Goal: Information Seeking & Learning: Learn about a topic

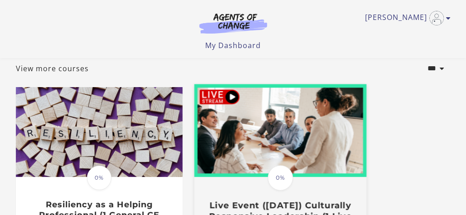
scroll to position [45, 0]
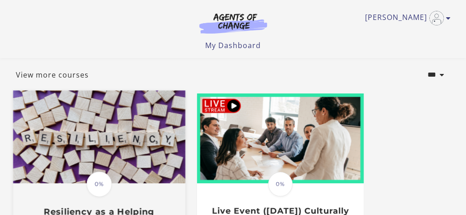
click at [136, 127] on img at bounding box center [99, 136] width 172 height 93
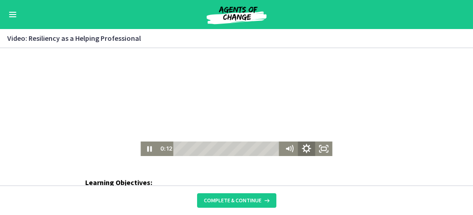
click at [304, 146] on icon "Show settings menu" at bounding box center [306, 148] width 9 height 9
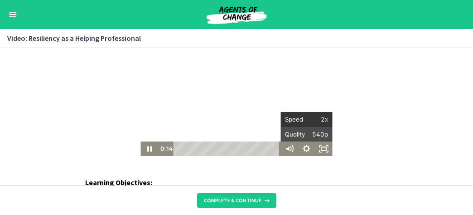
click at [308, 120] on span "2x" at bounding box center [318, 119] width 22 height 14
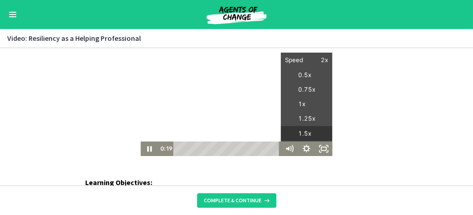
click at [307, 134] on label "1.5x" at bounding box center [307, 133] width 52 height 15
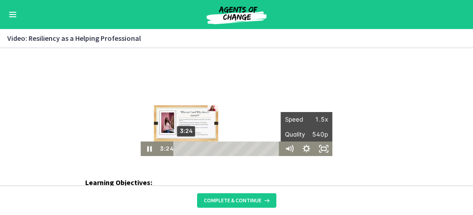
click at [183, 149] on div "3:24" at bounding box center [228, 148] width 97 height 14
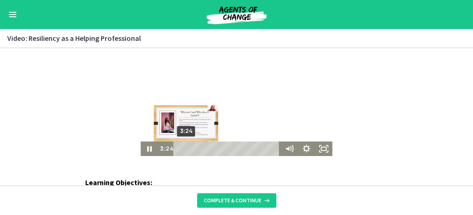
click at [183, 148] on div "Playbar" at bounding box center [185, 148] width 5 height 5
click at [182, 148] on div "Playbar" at bounding box center [184, 148] width 5 height 5
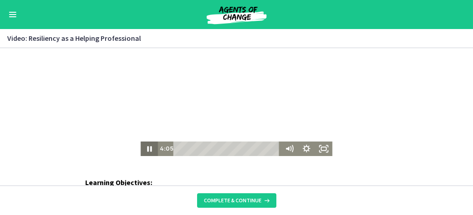
click at [145, 147] on icon "Pause" at bounding box center [148, 148] width 17 height 14
click at [149, 148] on icon "Play Video" at bounding box center [149, 148] width 17 height 14
click at [145, 148] on icon "Pause" at bounding box center [148, 148] width 17 height 14
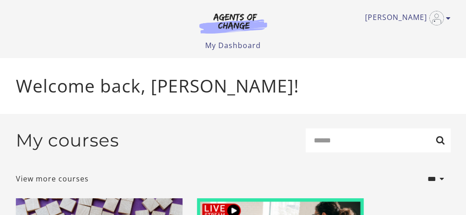
click at [451, 19] on div "Megan B My Account Support Sign Out Toggle menu Menu My Dashboard My Account Su…" at bounding box center [233, 29] width 449 height 58
click at [448, 19] on icon "Toggle menu" at bounding box center [448, 17] width 5 height 7
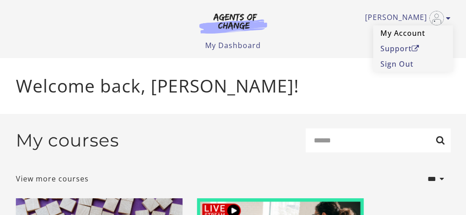
click at [397, 34] on link "My Account" at bounding box center [413, 32] width 80 height 15
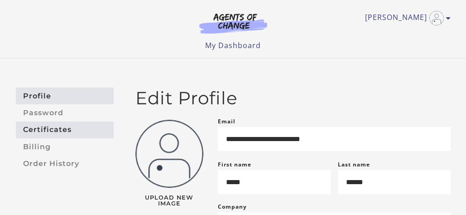
click at [35, 132] on link "Certificates" at bounding box center [65, 129] width 98 height 17
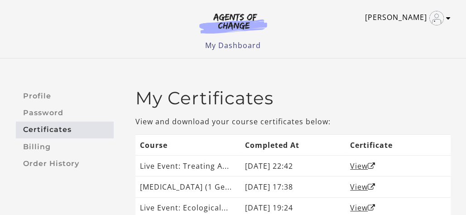
click at [420, 20] on link "[PERSON_NAME]" at bounding box center [405, 18] width 81 height 14
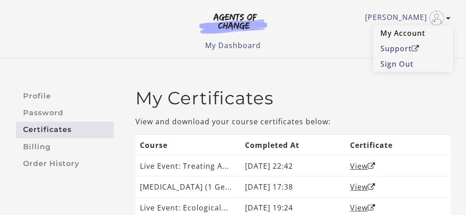
click at [406, 33] on link "My Account" at bounding box center [413, 32] width 80 height 15
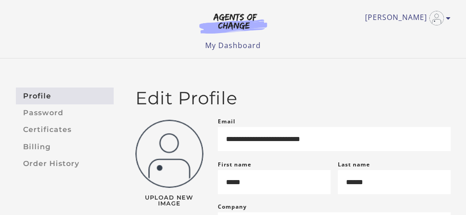
click at [41, 88] on link "Profile" at bounding box center [65, 95] width 98 height 17
click at [225, 43] on link "My Dashboard" at bounding box center [233, 45] width 56 height 10
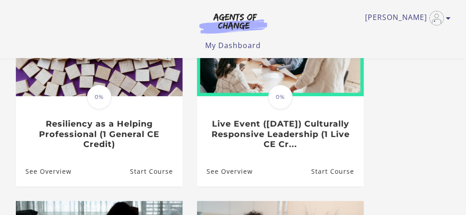
scroll to position [136, 0]
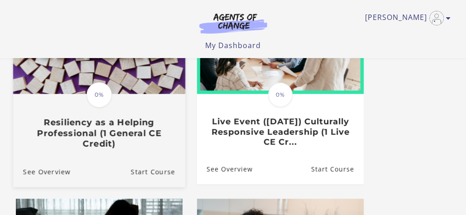
click at [96, 148] on h3 "Resiliency as a Helping Professional (1 General CE Credit)" at bounding box center [99, 133] width 152 height 32
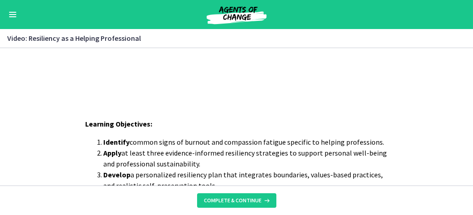
scroll to position [91, 0]
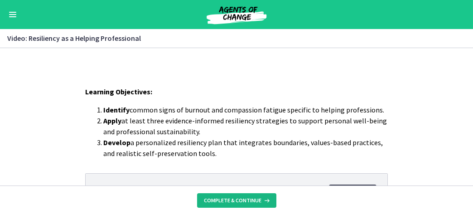
click at [222, 200] on span "Complete & continue" at bounding box center [233, 200] width 58 height 7
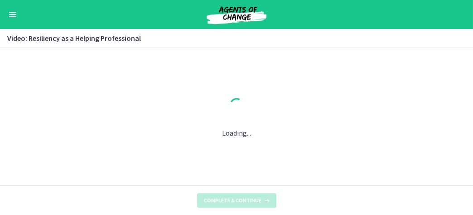
scroll to position [0, 0]
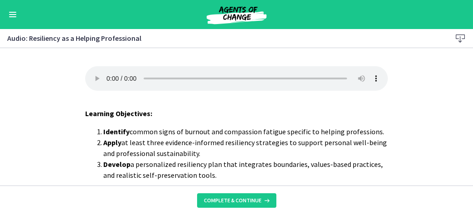
scroll to position [38, 0]
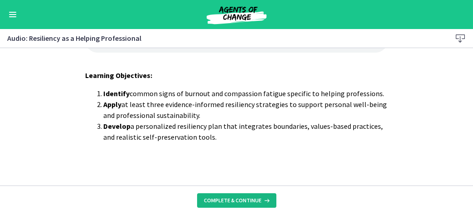
click at [228, 200] on span "Complete & continue" at bounding box center [233, 200] width 58 height 7
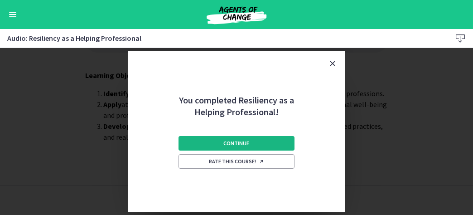
click at [240, 142] on span "Continue" at bounding box center [237, 143] width 26 height 7
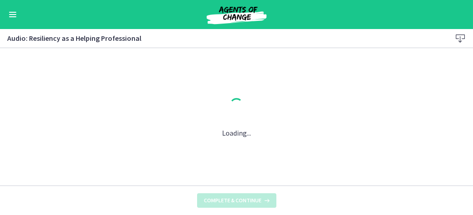
scroll to position [0, 0]
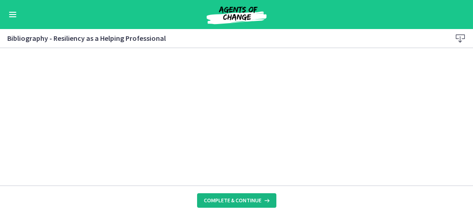
click at [236, 203] on span "Complete & continue" at bounding box center [233, 200] width 58 height 7
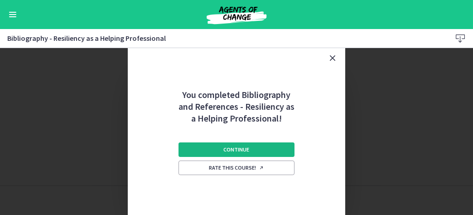
click at [231, 149] on span "Continue" at bounding box center [237, 149] width 26 height 7
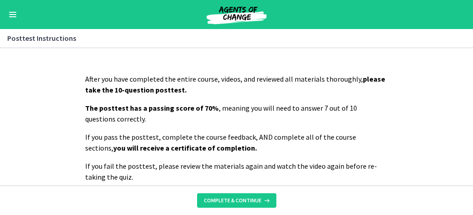
scroll to position [40, 0]
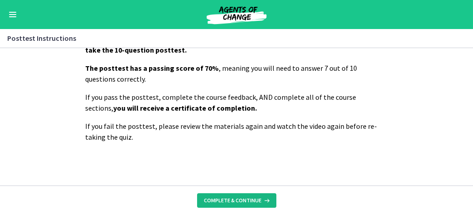
click at [233, 198] on span "Complete & continue" at bounding box center [233, 200] width 58 height 7
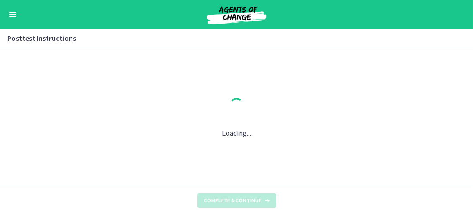
scroll to position [0, 0]
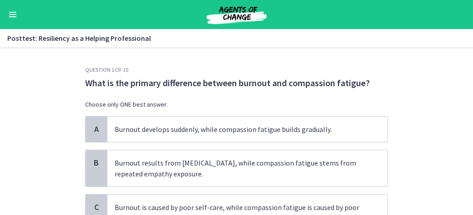
click at [18, 14] on div "Go to Dashboard" at bounding box center [236, 14] width 473 height 29
click at [16, 14] on button "Enable menu" at bounding box center [12, 14] width 11 height 11
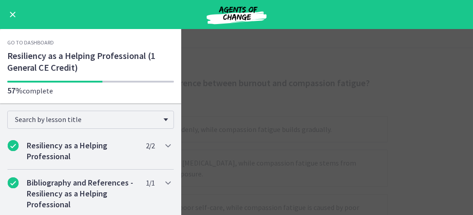
click at [14, 14] on span "Enable menu" at bounding box center [12, 14] width 7 height 1
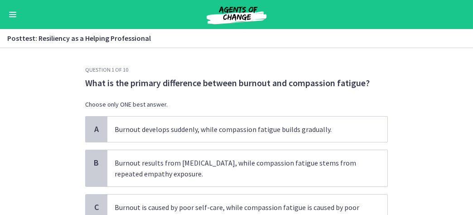
click at [233, 10] on img at bounding box center [236, 15] width 109 height 22
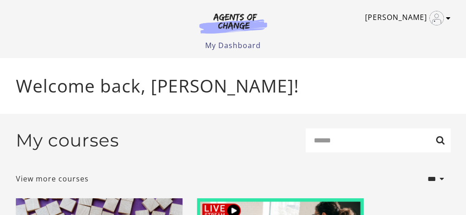
click at [448, 17] on icon "Toggle menu" at bounding box center [448, 17] width 5 height 7
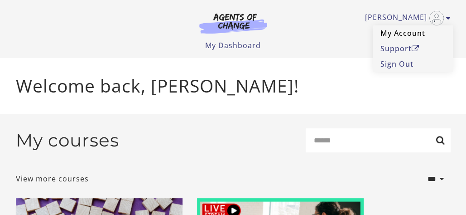
click at [421, 32] on link "My Account" at bounding box center [413, 32] width 80 height 15
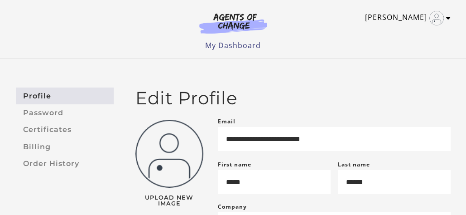
click at [448, 18] on icon "Toggle menu" at bounding box center [448, 17] width 5 height 7
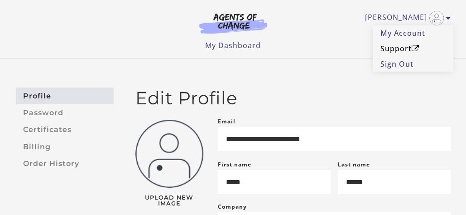
click at [412, 46] on link "Support" at bounding box center [413, 48] width 80 height 15
click at [409, 48] on link "Support" at bounding box center [413, 48] width 80 height 15
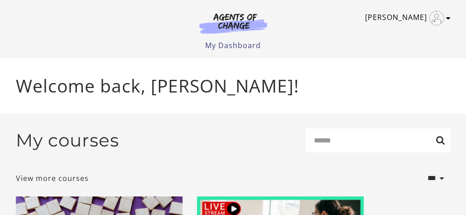
click at [446, 19] on icon "Toggle menu" at bounding box center [448, 17] width 5 height 7
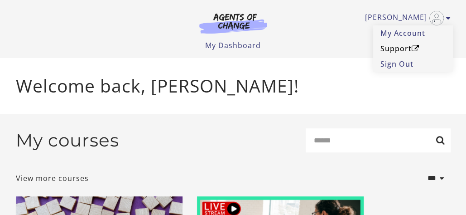
click at [409, 48] on link "Support" at bounding box center [413, 48] width 80 height 15
click at [418, 45] on icon "Open in a new window" at bounding box center [416, 48] width 8 height 7
click at [236, 41] on link "My Dashboard" at bounding box center [233, 45] width 56 height 10
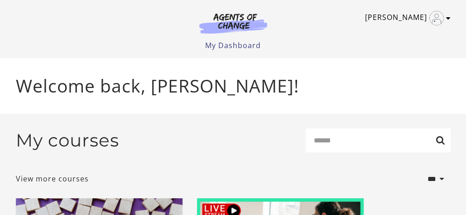
click at [447, 17] on icon "Toggle menu" at bounding box center [448, 17] width 5 height 7
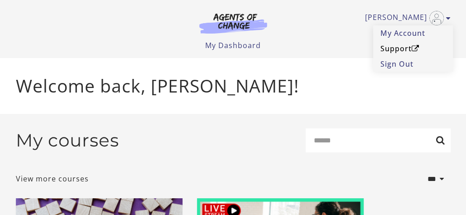
click at [386, 47] on link "Support" at bounding box center [413, 48] width 80 height 15
